Goal: Task Accomplishment & Management: Complete application form

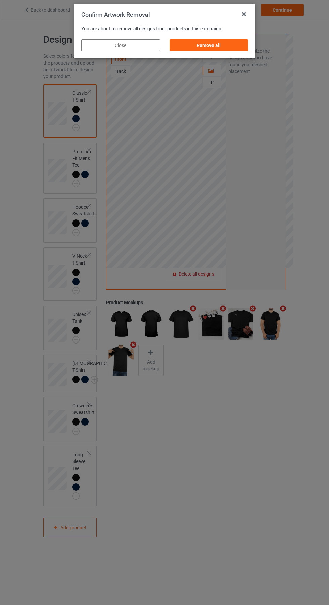
click at [216, 50] on div "Remove all" at bounding box center [208, 45] width 79 height 12
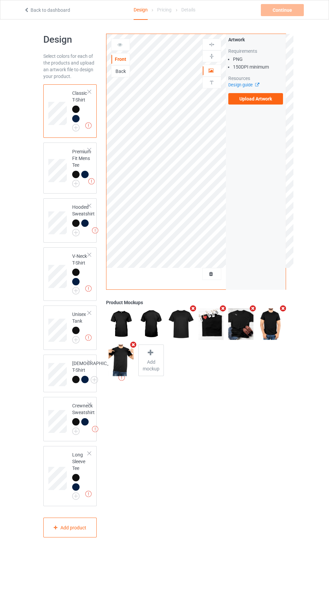
click at [287, 308] on icon "Remove mockup" at bounding box center [283, 308] width 8 height 7
click at [253, 309] on icon "Remove mockup" at bounding box center [253, 308] width 8 height 7
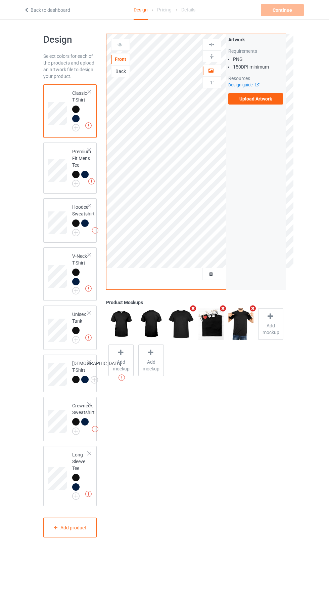
click at [221, 306] on icon "Remove mockup" at bounding box center [223, 308] width 8 height 7
click at [195, 312] on icon "Remove mockup" at bounding box center [193, 308] width 8 height 7
click at [194, 309] on icon "Remove mockup" at bounding box center [193, 308] width 8 height 7
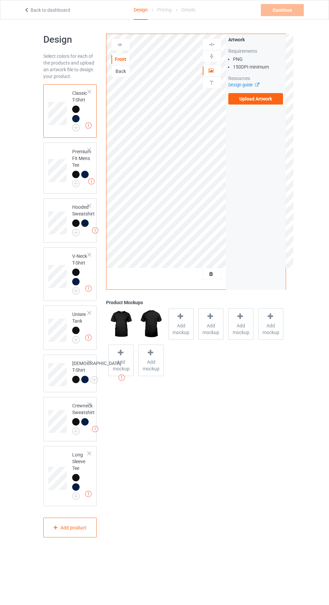
click at [126, 71] on div "Back" at bounding box center [121, 71] width 18 height 7
click at [267, 102] on label "Upload Artwork" at bounding box center [256, 98] width 55 height 11
click at [0, 0] on input "Upload Artwork" at bounding box center [0, 0] width 0 height 0
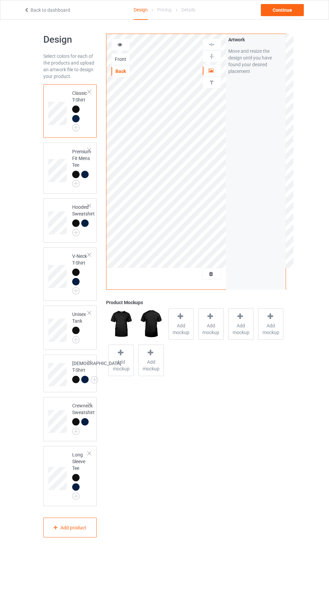
click at [0, 0] on img at bounding box center [0, 0] width 0 height 0
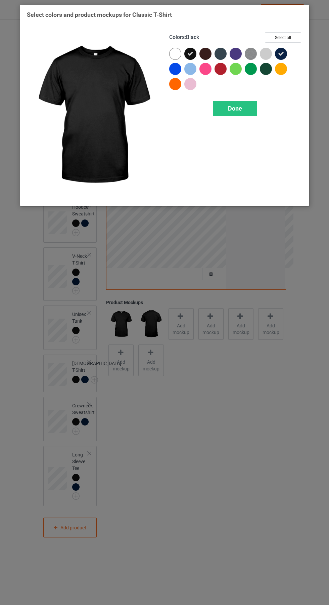
click at [225, 48] on div at bounding box center [222, 55] width 15 height 15
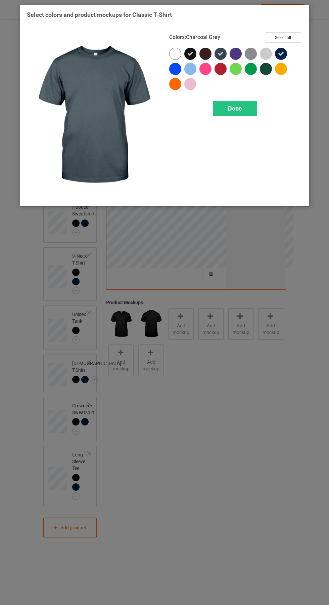
click at [271, 69] on div at bounding box center [266, 69] width 12 height 12
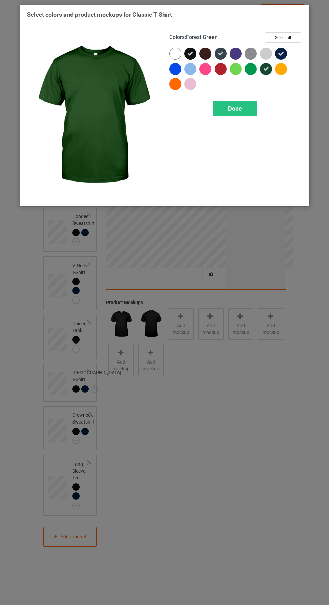
click at [238, 107] on span "Done" at bounding box center [235, 108] width 14 height 7
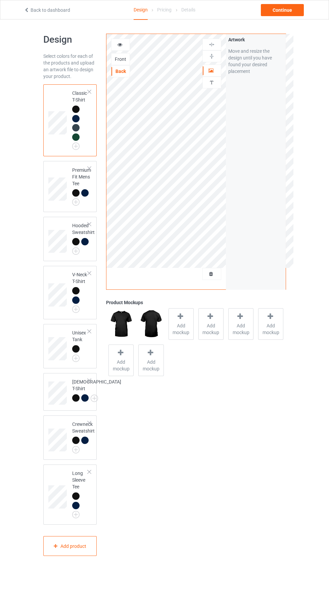
click at [0, 0] on img at bounding box center [0, 0] width 0 height 0
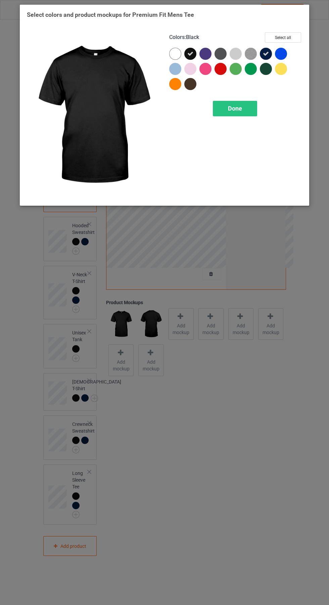
click at [270, 68] on div at bounding box center [266, 69] width 12 height 12
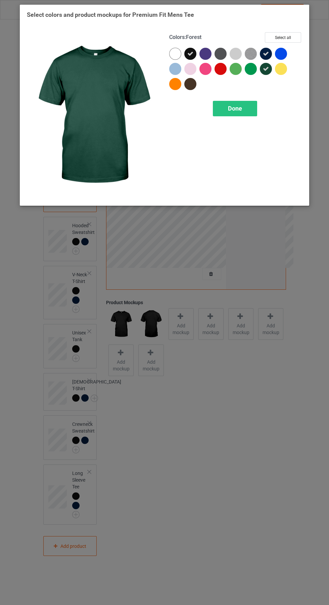
click at [222, 49] on div at bounding box center [221, 54] width 12 height 12
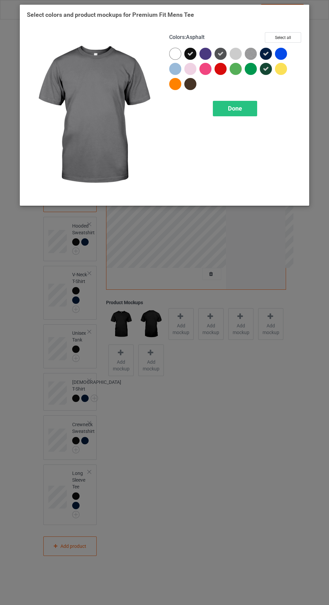
click at [250, 112] on div "Done" at bounding box center [235, 108] width 44 height 15
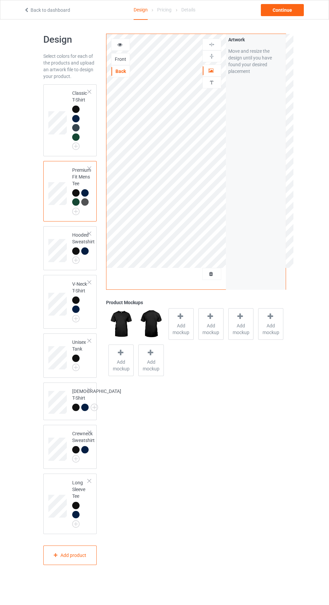
click at [0, 0] on img at bounding box center [0, 0] width 0 height 0
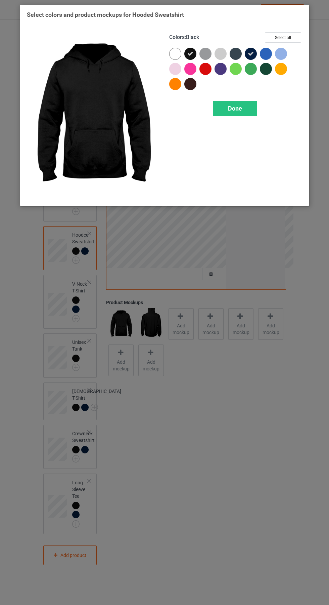
click at [238, 51] on div at bounding box center [236, 54] width 12 height 12
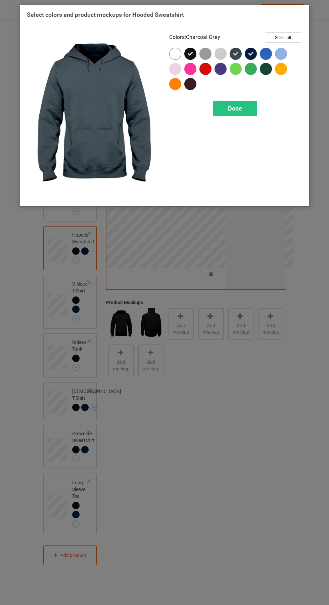
click at [270, 67] on div at bounding box center [266, 69] width 12 height 12
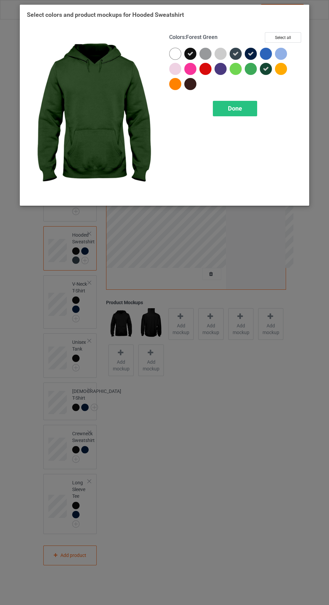
click at [235, 108] on span "Done" at bounding box center [235, 108] width 14 height 7
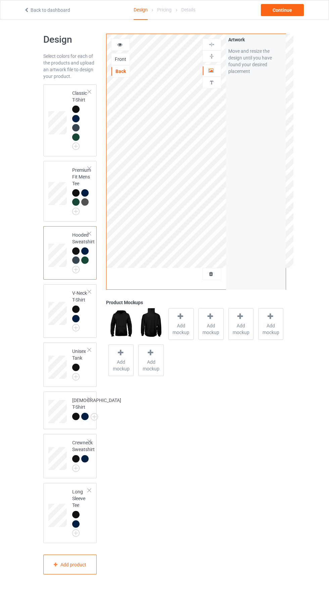
click at [0, 0] on img at bounding box center [0, 0] width 0 height 0
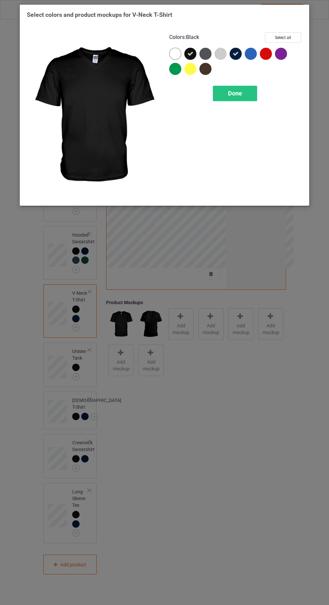
click at [210, 50] on div at bounding box center [206, 54] width 12 height 12
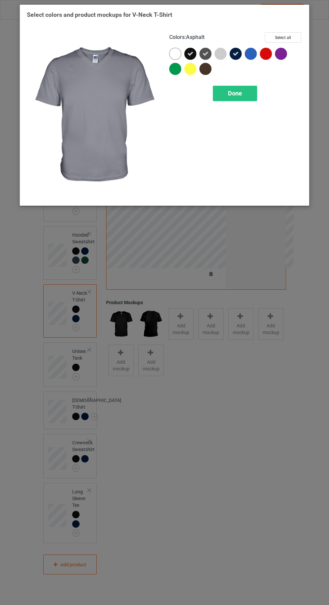
click at [245, 91] on div "Done" at bounding box center [235, 93] width 44 height 15
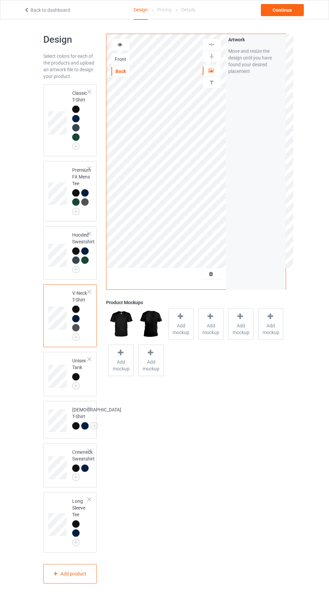
click at [0, 0] on img at bounding box center [0, 0] width 0 height 0
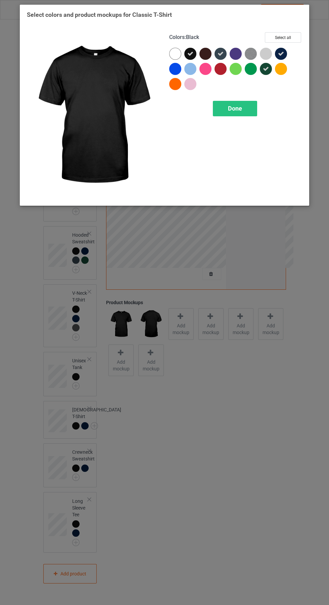
click at [241, 105] on span "Done" at bounding box center [235, 108] width 14 height 7
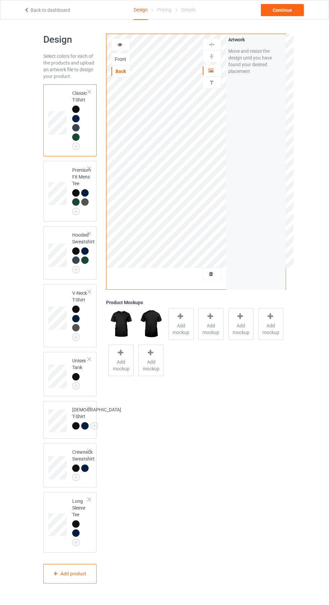
click at [182, 319] on icon at bounding box center [180, 316] width 8 height 7
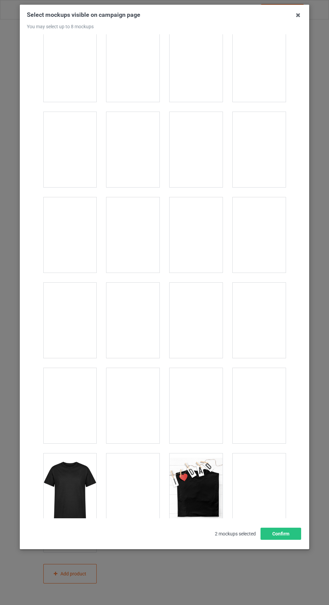
scroll to position [2669, 0]
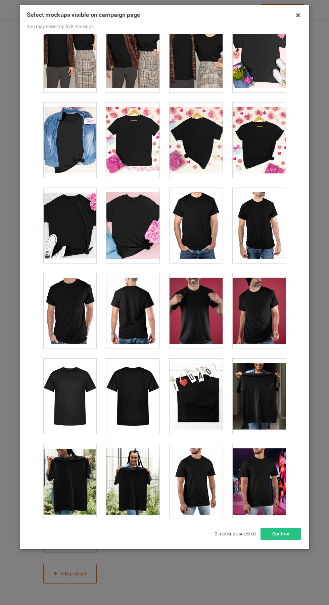
click at [132, 411] on div at bounding box center [133, 396] width 53 height 75
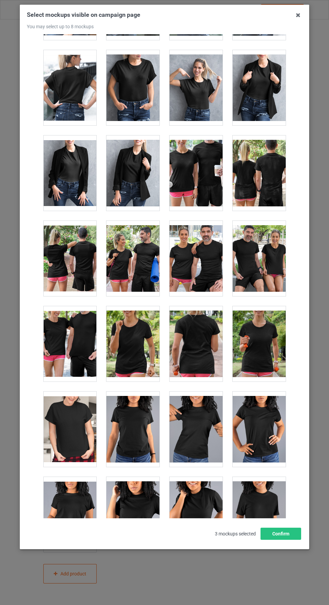
scroll to position [8377, 0]
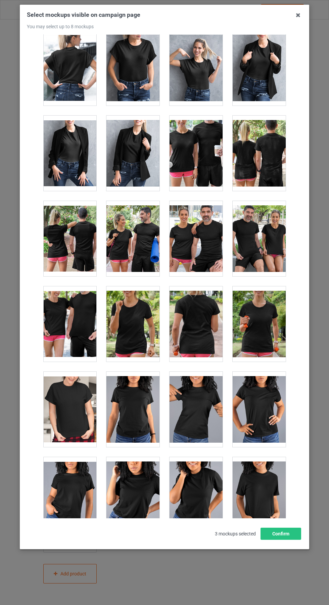
click at [267, 162] on div at bounding box center [259, 153] width 53 height 75
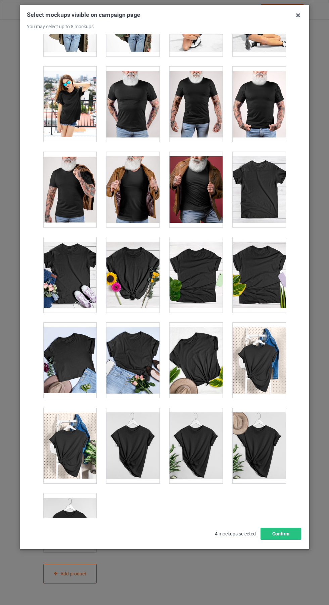
scroll to position [9294, 0]
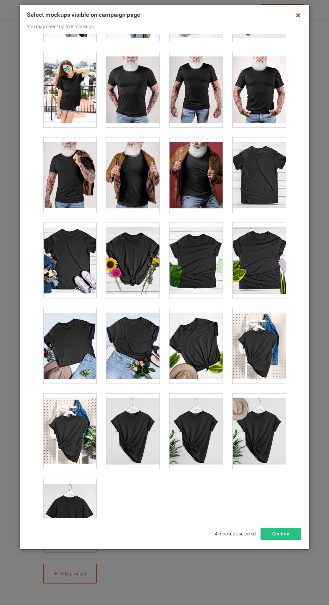
click at [299, 15] on icon at bounding box center [298, 15] width 11 height 11
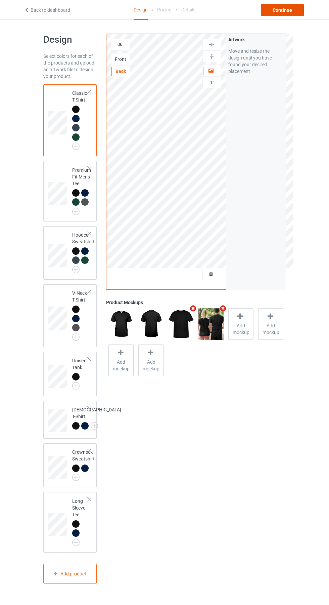
click at [291, 10] on div "Continue" at bounding box center [282, 10] width 43 height 12
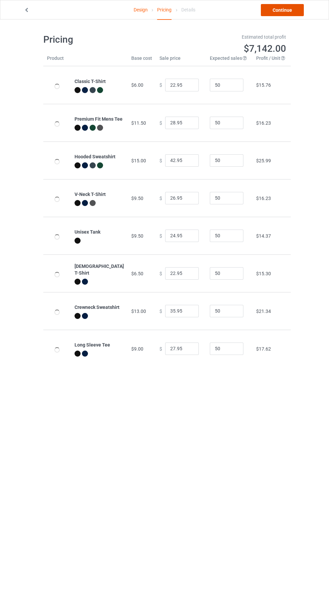
click at [284, 11] on link "Continue" at bounding box center [282, 10] width 43 height 12
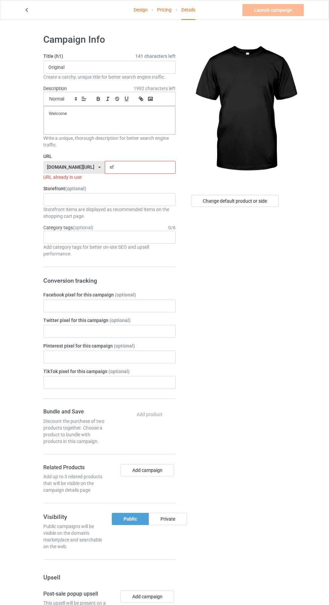
click at [134, 167] on input "ef" at bounding box center [140, 167] width 71 height 13
click at [143, 188] on label "Storefront (optional)" at bounding box center [109, 188] width 132 height 7
click at [123, 165] on input "ef" at bounding box center [140, 167] width 71 height 13
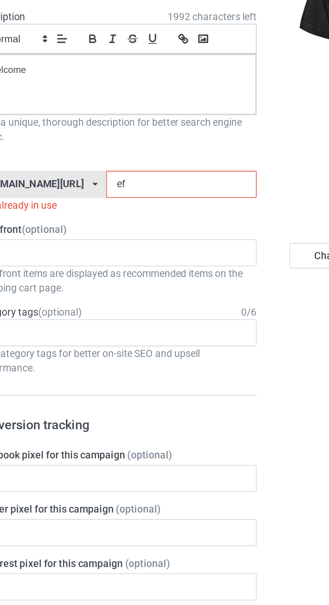
type input "ef9"
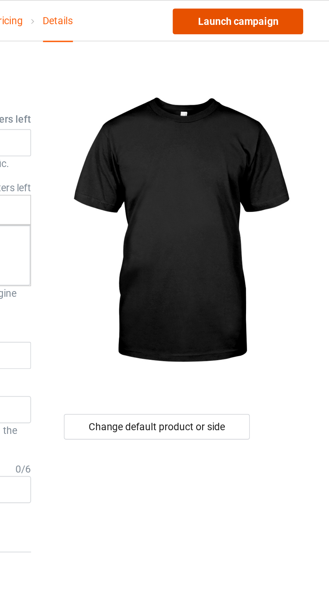
click at [276, 11] on link "Launch campaign" at bounding box center [274, 10] width 62 height 12
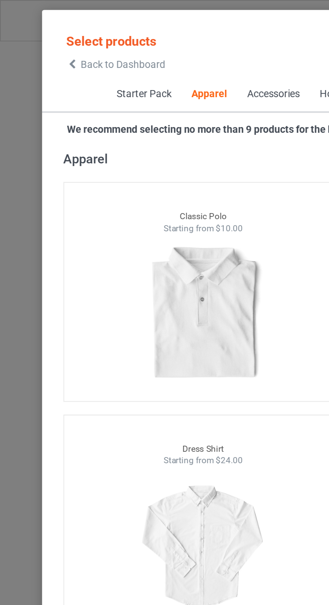
click at [34, 30] on icon at bounding box center [34, 30] width 6 height 5
